Goal: Task Accomplishment & Management: Manage account settings

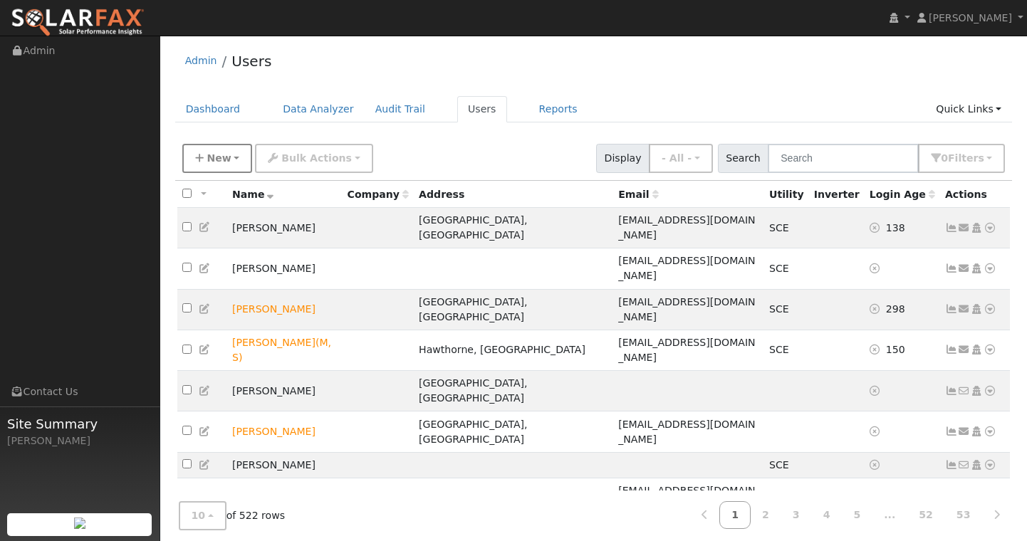
click at [202, 160] on icon "button" at bounding box center [199, 158] width 9 height 10
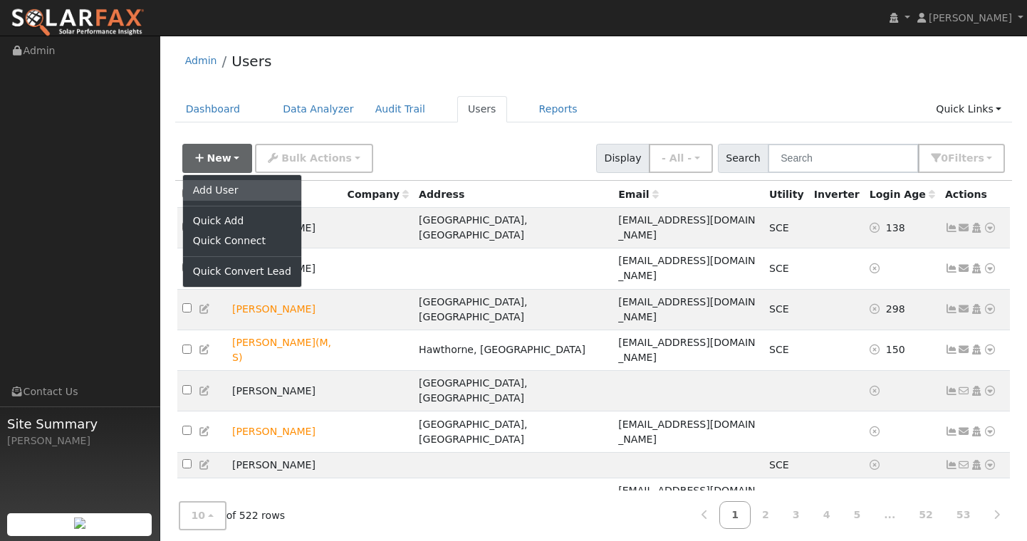
click at [224, 190] on link "Add User" at bounding box center [242, 190] width 118 height 20
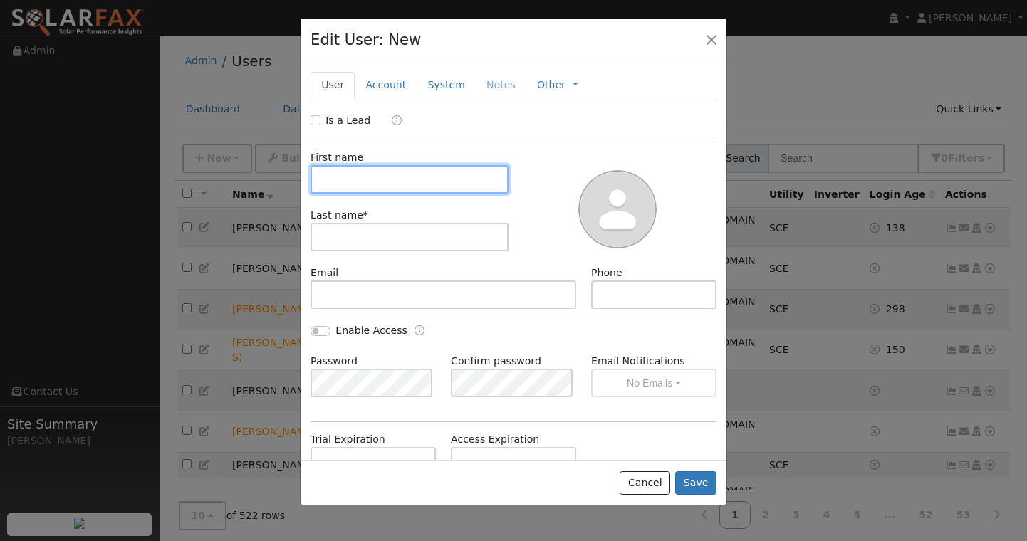
click at [435, 182] on input "text" at bounding box center [410, 179] width 198 height 28
type input "l"
type input "[PERSON_NAME]"
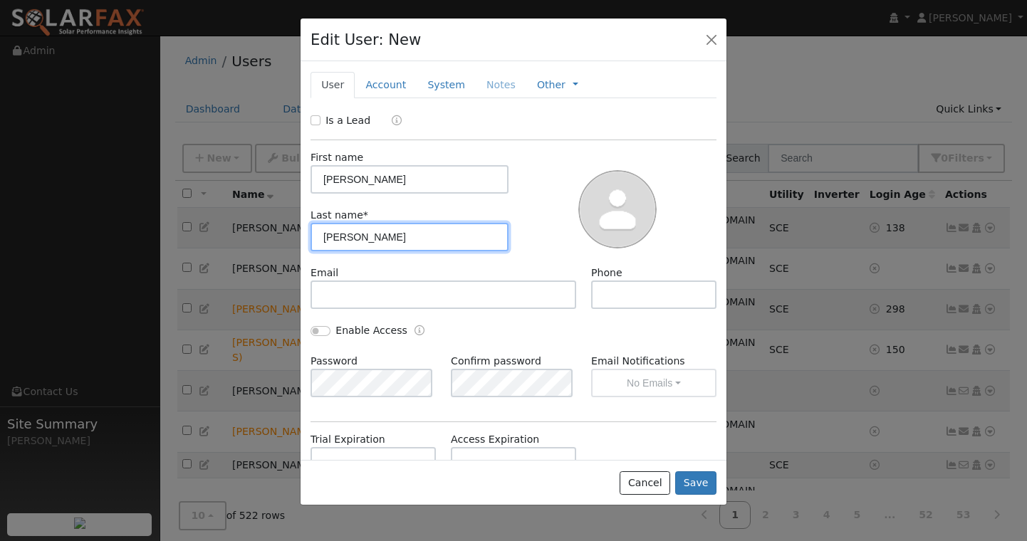
type input "[PERSON_NAME]"
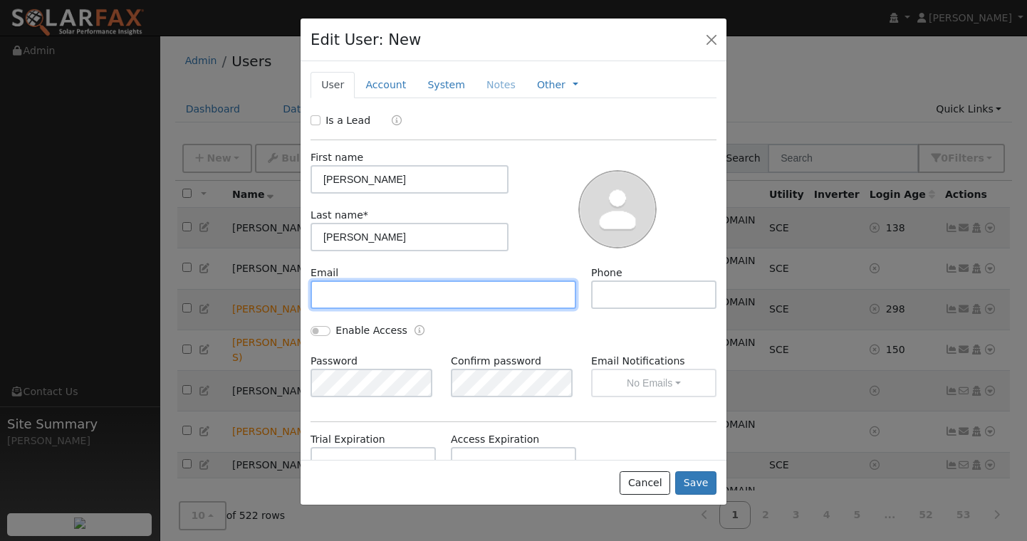
click at [395, 294] on input "text" at bounding box center [444, 295] width 266 height 28
paste input "[EMAIL_ADDRESS][DOMAIN_NAME]"
type input "[EMAIL_ADDRESS][DOMAIN_NAME]"
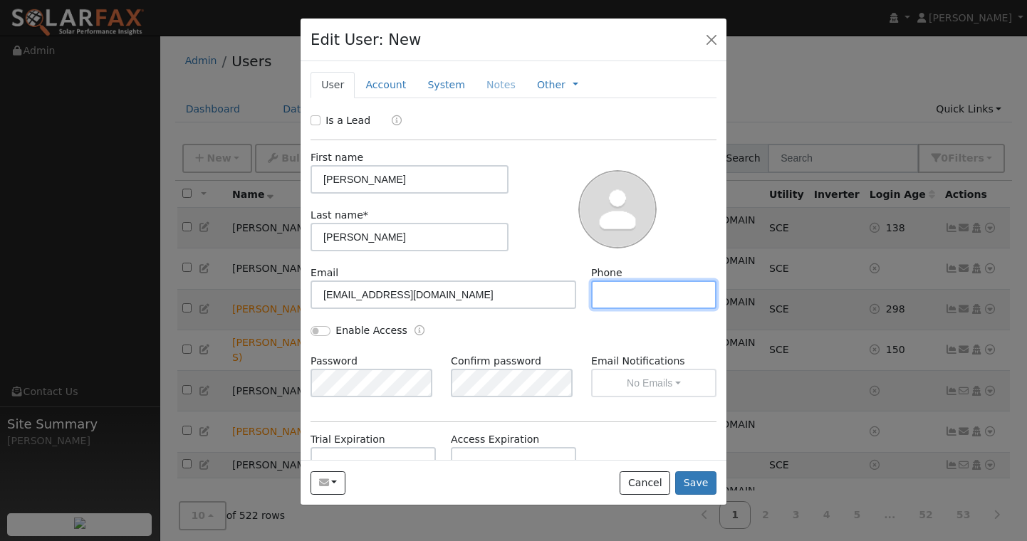
click at [616, 299] on input "text" at bounding box center [653, 295] width 125 height 28
paste input "[PHONE_NUMBER]"
type input "[PHONE_NUMBER]"
click at [532, 336] on div "Enable Access" at bounding box center [513, 338] width 421 height 31
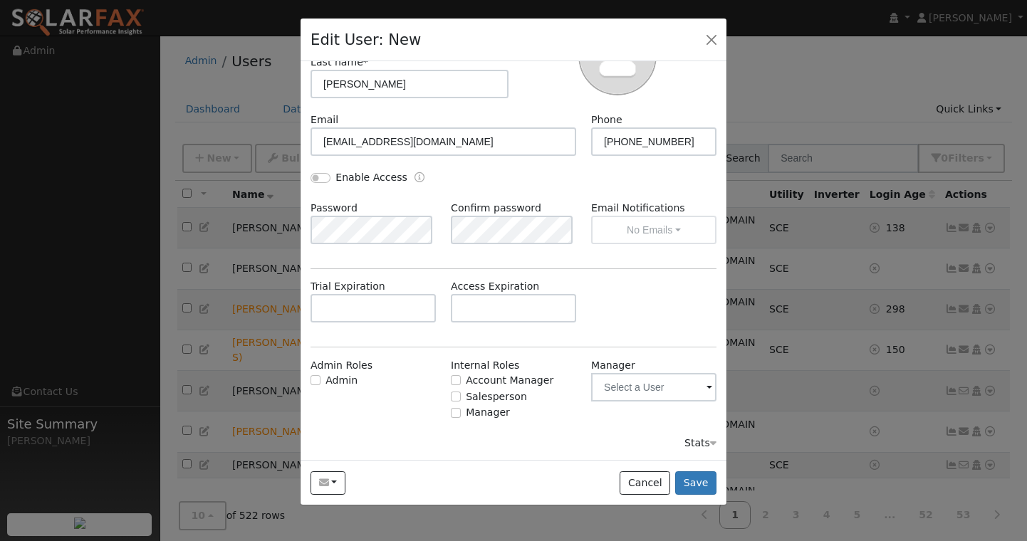
scroll to position [16, 0]
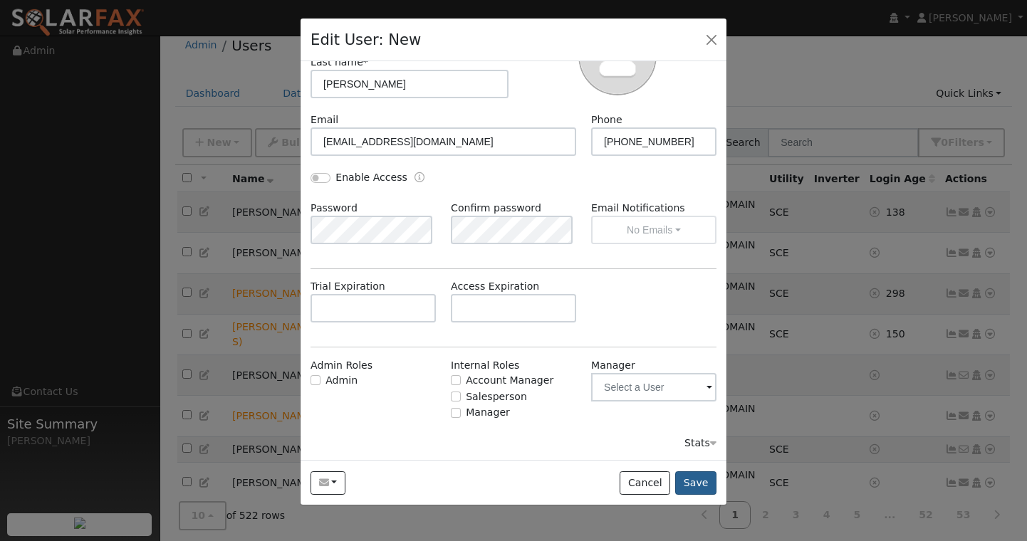
click at [705, 482] on button "Save" at bounding box center [695, 484] width 41 height 24
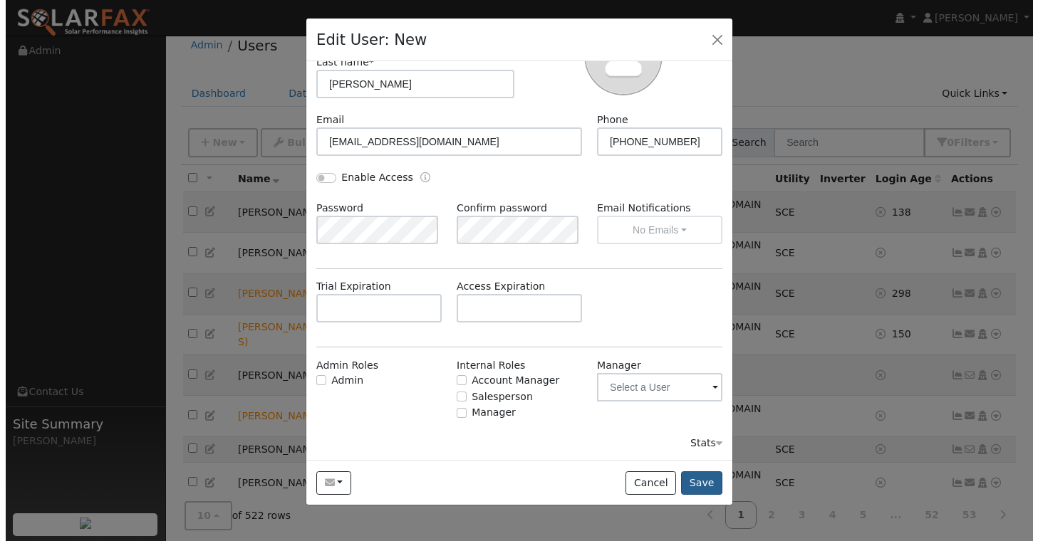
scroll to position [0, 0]
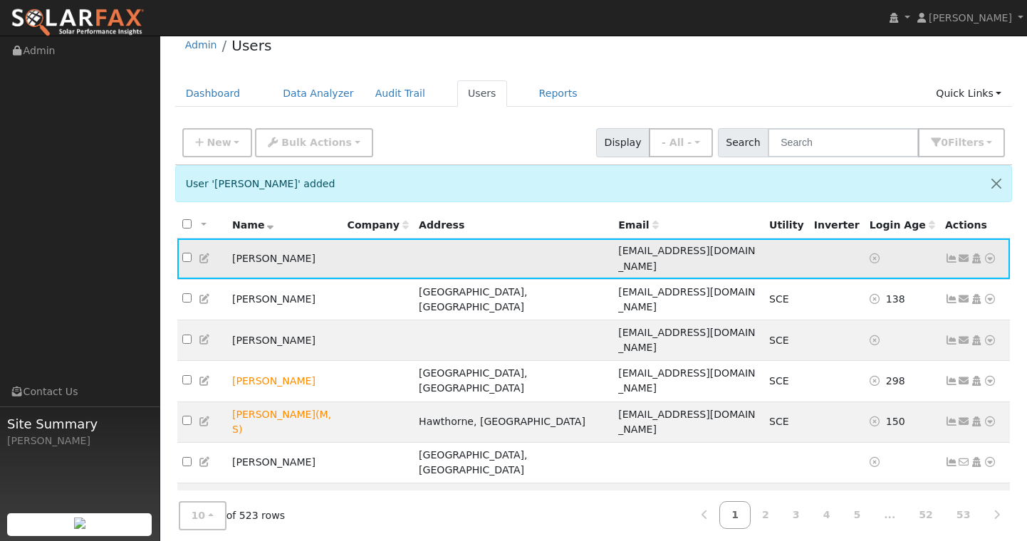
click at [990, 254] on icon at bounding box center [990, 259] width 13 height 10
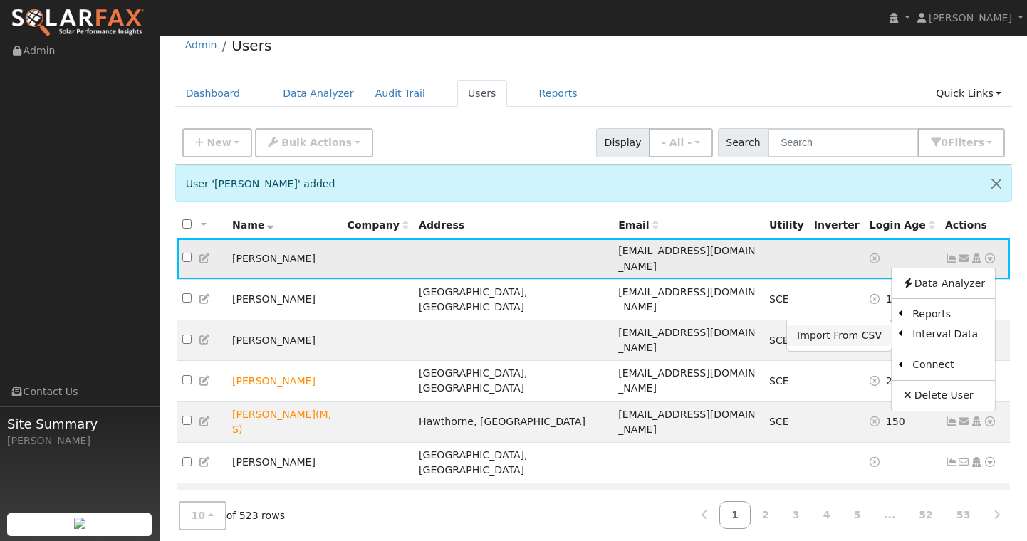
click at [846, 331] on link "Import From CSV" at bounding box center [839, 336] width 105 height 20
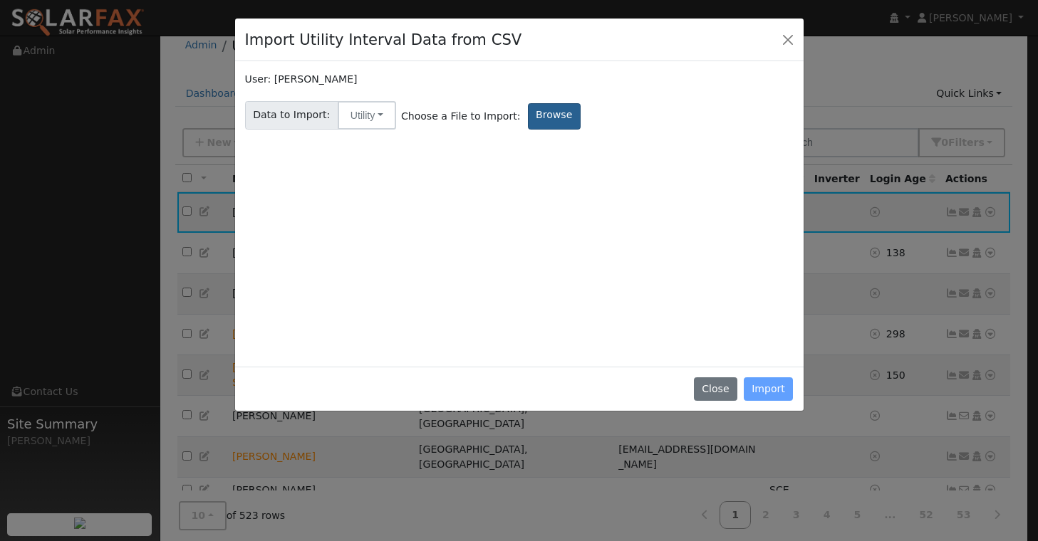
click at [540, 123] on label "Browse" at bounding box center [554, 116] width 53 height 26
click at [0, 0] on input "Browse" at bounding box center [0, 0] width 0 height 0
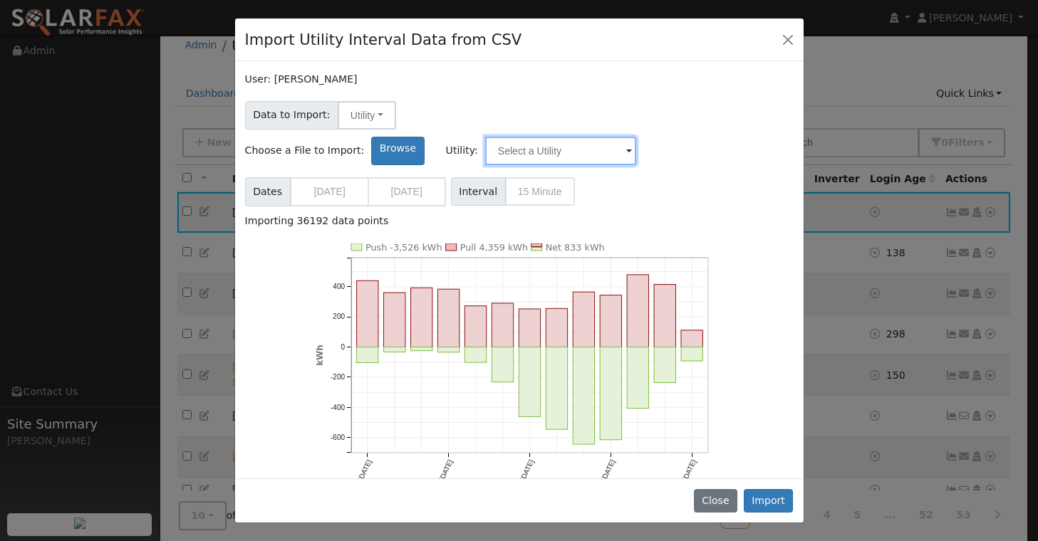
click at [636, 137] on input "text" at bounding box center [560, 151] width 151 height 28
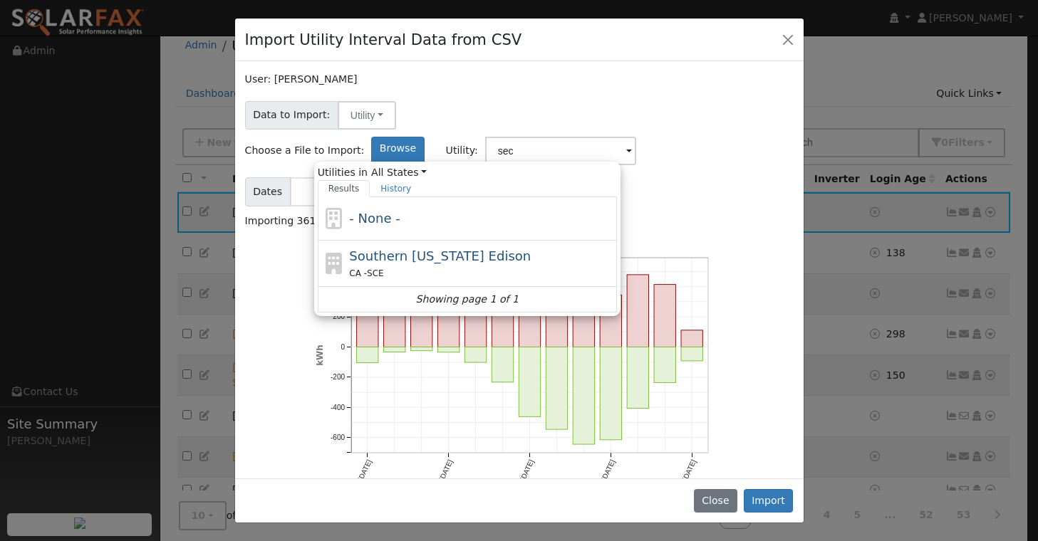
drag, startPoint x: 733, startPoint y: 114, endPoint x: 642, endPoint y: 221, distance: 140.5
click at [613, 246] on div "Southern [US_STATE] Edison CA - SCE" at bounding box center [481, 263] width 264 height 34
type input "Southern [US_STATE] Edison"
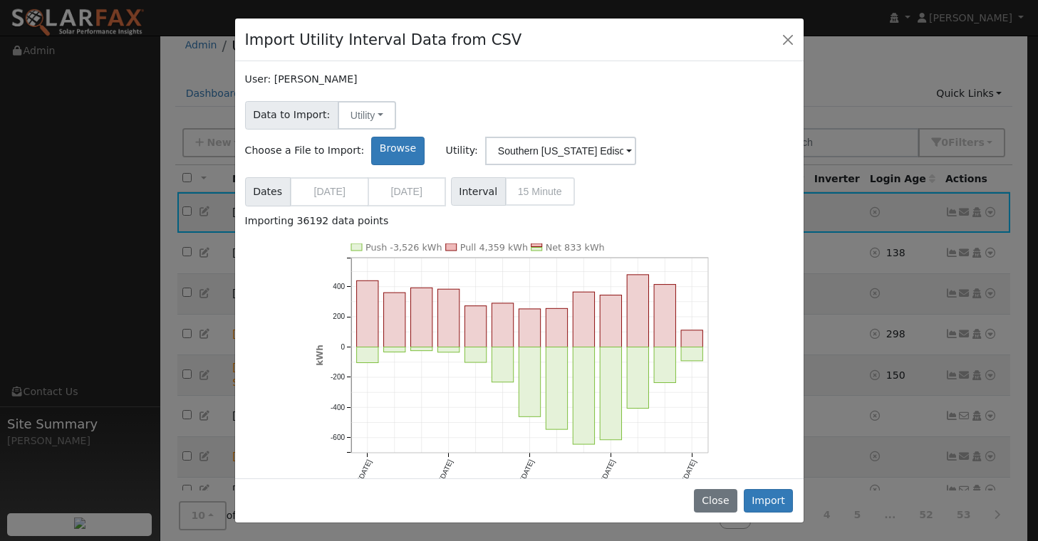
click at [718, 214] on div "Importing 36192 data points" at bounding box center [519, 221] width 549 height 15
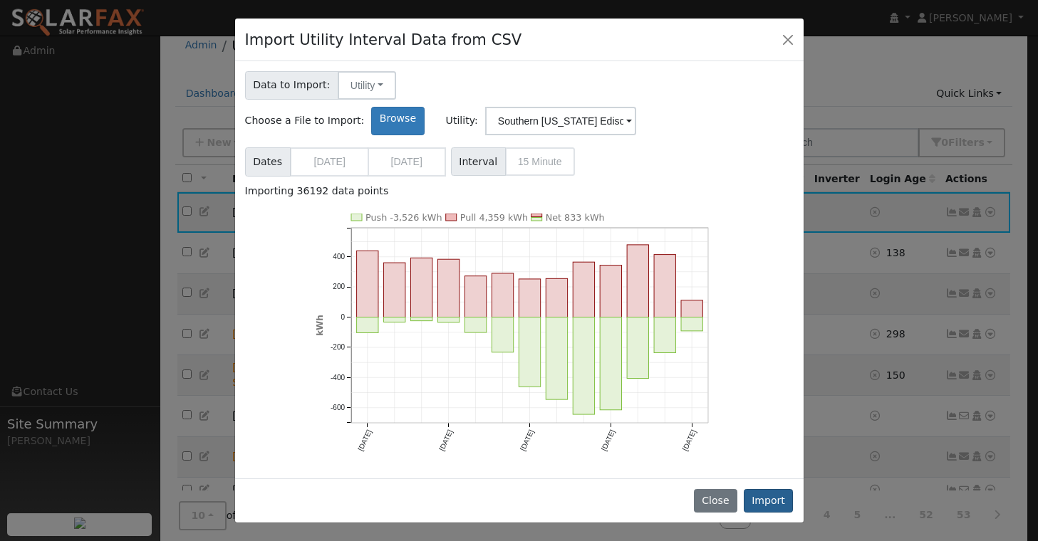
click at [772, 501] on button "Import" at bounding box center [769, 501] width 50 height 24
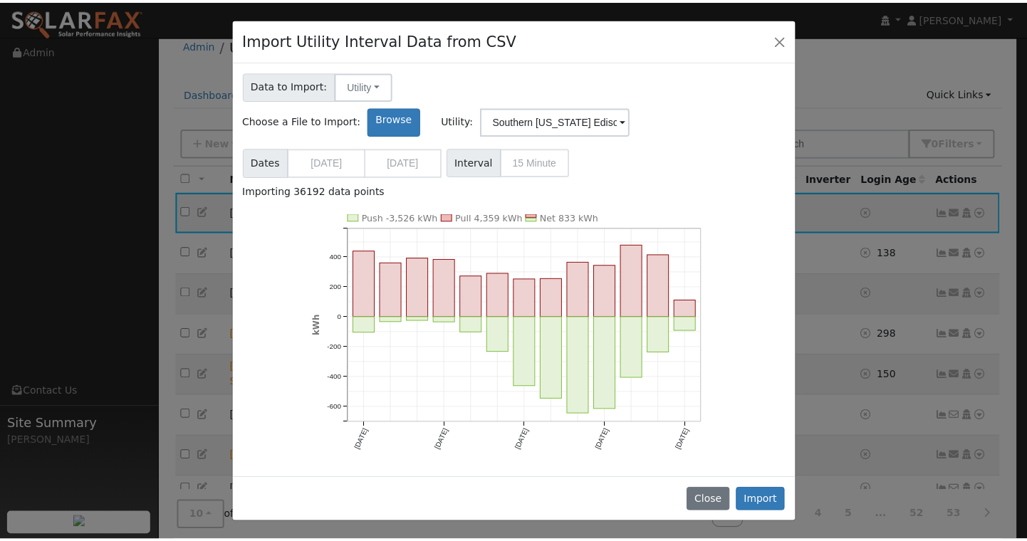
scroll to position [0, 0]
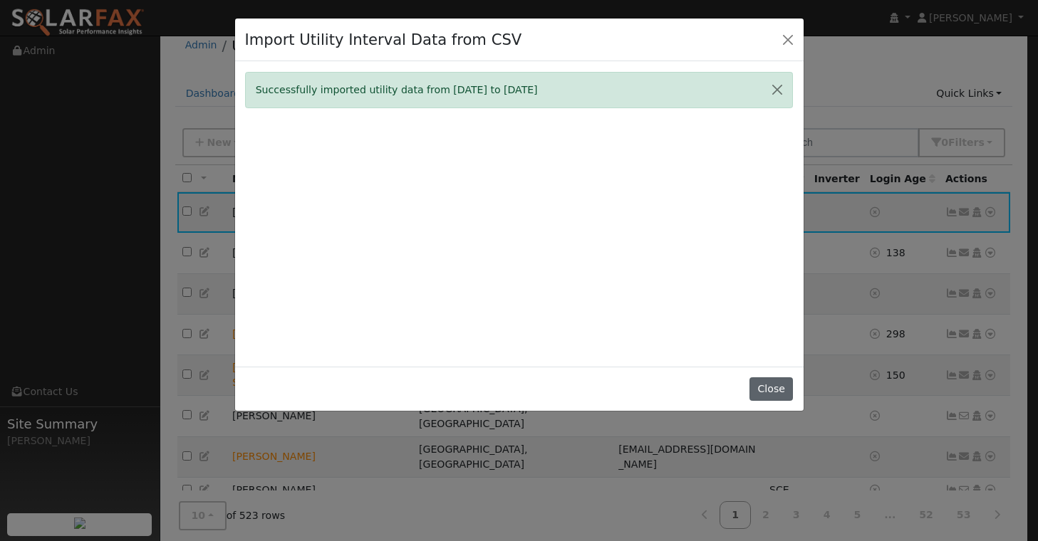
click at [773, 398] on button "Close" at bounding box center [770, 390] width 43 height 24
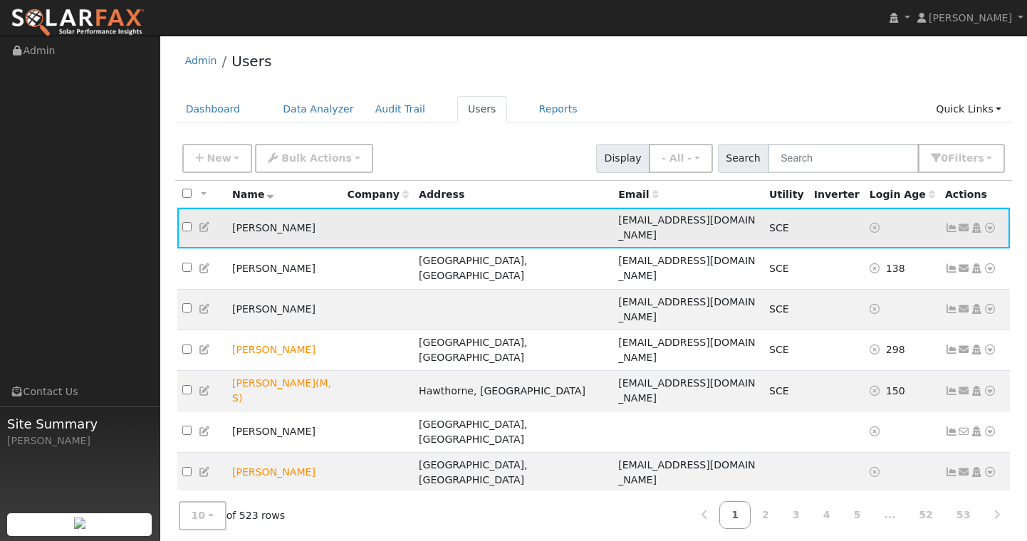
click at [947, 223] on icon at bounding box center [951, 228] width 13 height 10
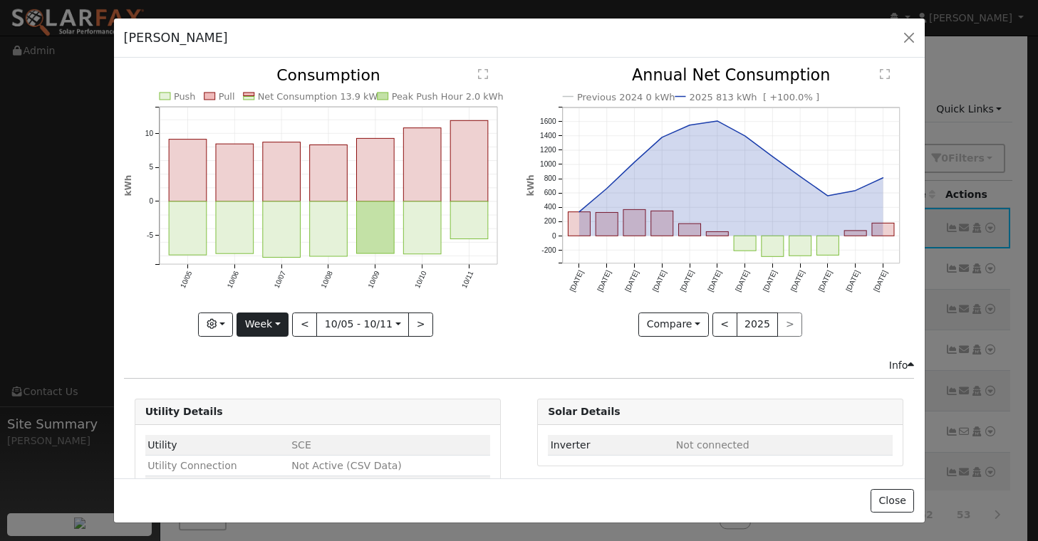
click at [274, 315] on button "Week" at bounding box center [263, 325] width 52 height 24
click at [266, 410] on link "Year" at bounding box center [286, 414] width 99 height 20
type input "[DATE]"
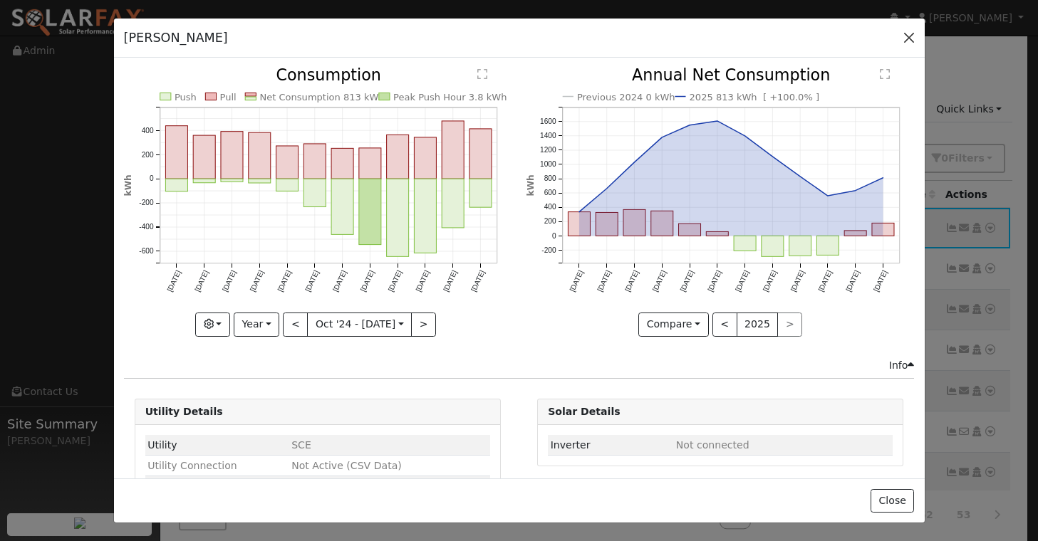
click at [908, 38] on button "button" at bounding box center [909, 38] width 20 height 20
